Goal: Information Seeking & Learning: Learn about a topic

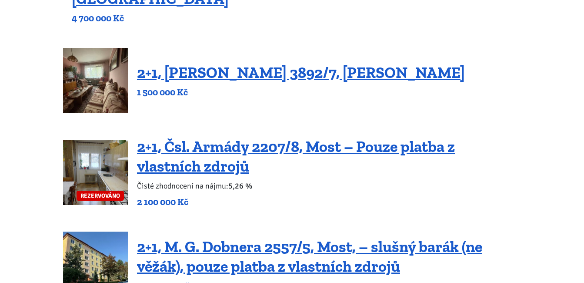
scroll to position [174, 0]
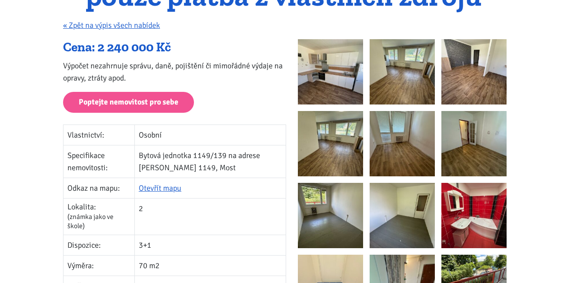
scroll to position [87, 0]
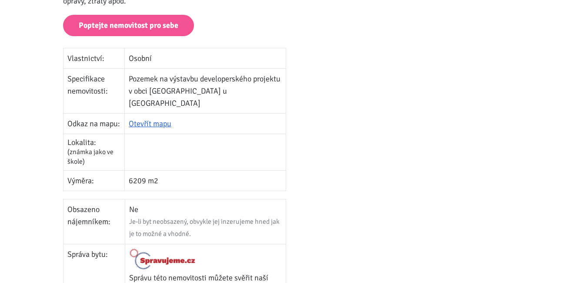
scroll to position [218, 0]
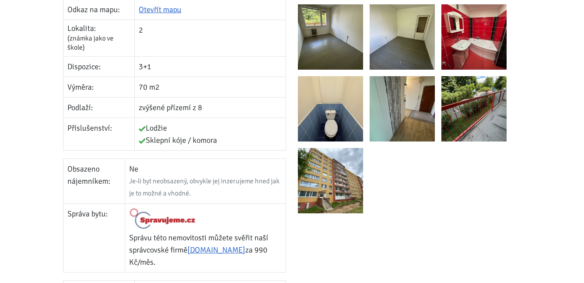
scroll to position [218, 0]
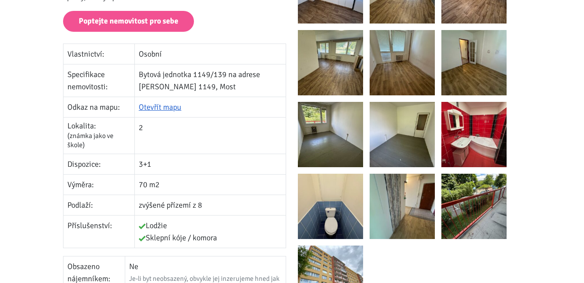
click at [338, 258] on img at bounding box center [330, 277] width 65 height 65
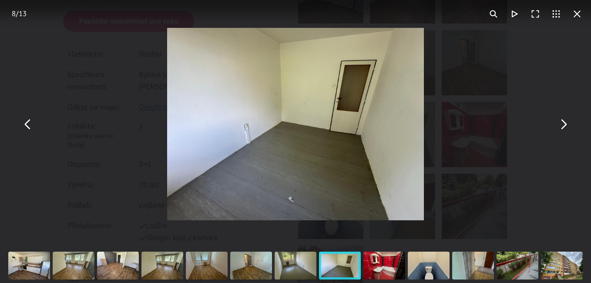
click at [569, 271] on div "You can close this modal content with the ESC key" at bounding box center [561, 265] width 44 height 35
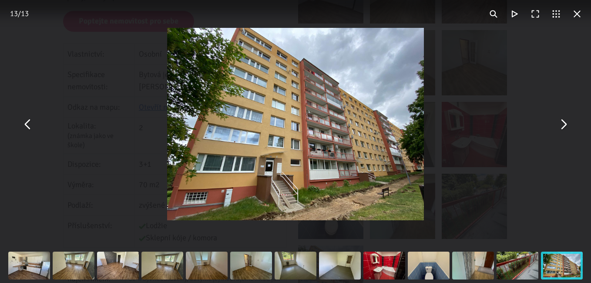
click at [30, 128] on button "You can close this modal content with the ESC key" at bounding box center [27, 124] width 21 height 21
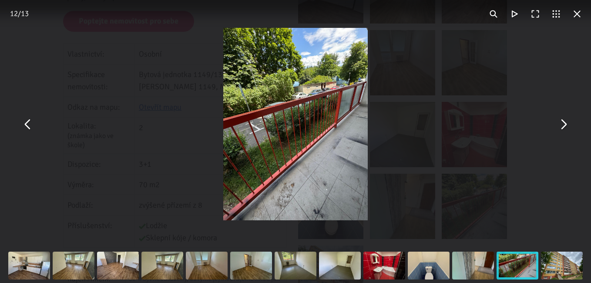
click at [564, 124] on button "You can close this modal content with the ESC key" at bounding box center [562, 124] width 21 height 21
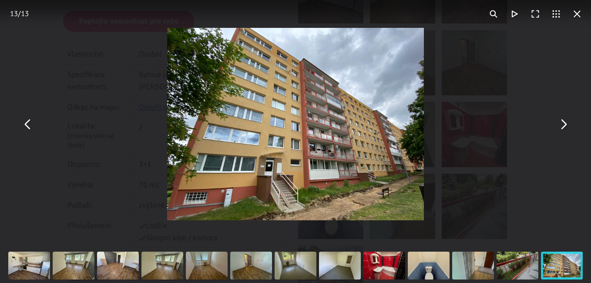
click at [27, 127] on button "You can close this modal content with the ESC key" at bounding box center [27, 124] width 21 height 21
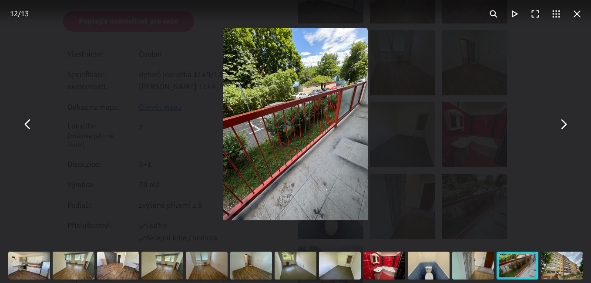
click at [28, 127] on button "You can close this modal content with the ESC key" at bounding box center [27, 124] width 21 height 21
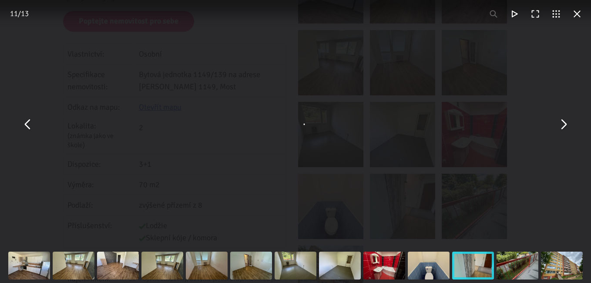
click at [580, 11] on button "You can close this modal content with the ESC key" at bounding box center [576, 13] width 21 height 21
